Goal: Task Accomplishment & Management: Manage account settings

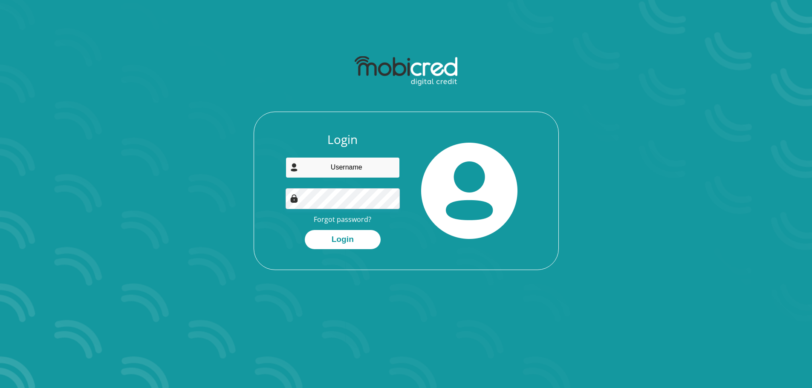
click at [319, 169] on input "email" at bounding box center [343, 167] width 114 height 21
type input "keulder.armand@gmail.com"
click at [345, 246] on button "Login" at bounding box center [343, 239] width 76 height 19
click at [342, 170] on input "email" at bounding box center [343, 167] width 114 height 21
type input "keulder.armand@gmail.com"
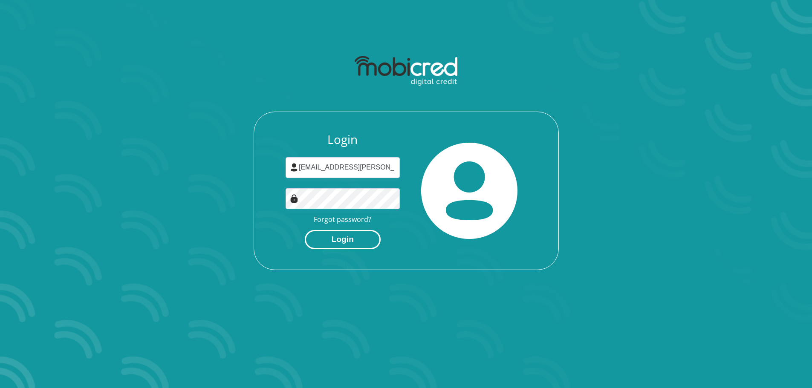
click at [350, 239] on button "Login" at bounding box center [343, 239] width 76 height 19
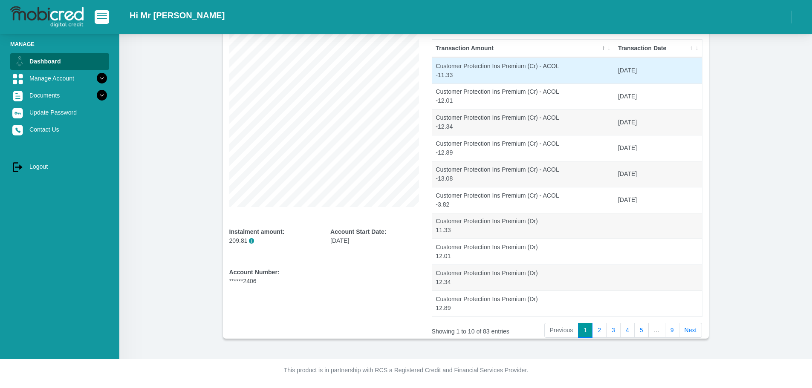
scroll to position [92, 0]
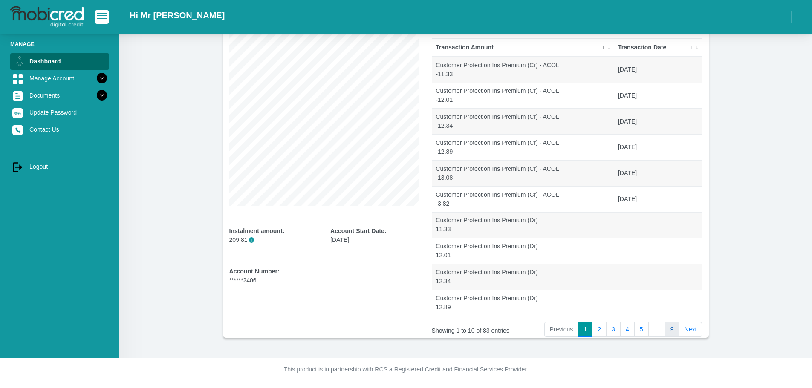
click at [669, 332] on link "9" at bounding box center [672, 329] width 14 height 15
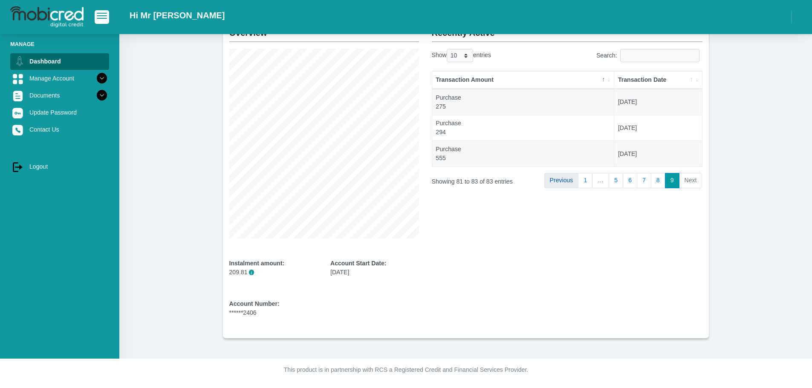
click at [576, 178] on link "Previous" at bounding box center [561, 180] width 35 height 15
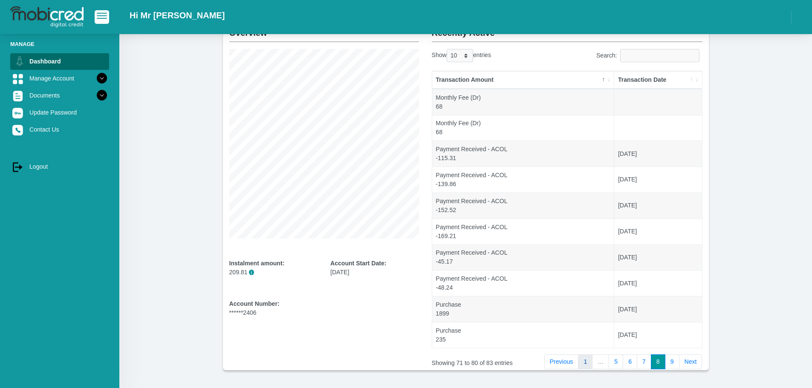
click at [589, 363] on link "1" at bounding box center [585, 362] width 14 height 15
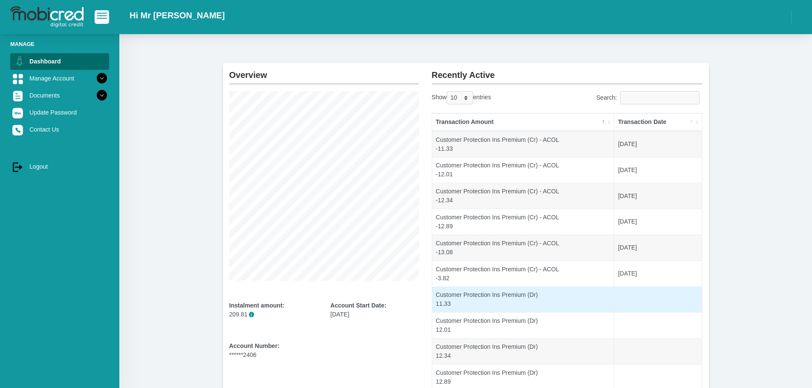
scroll to position [17, 0]
